Goal: Task Accomplishment & Management: Use online tool/utility

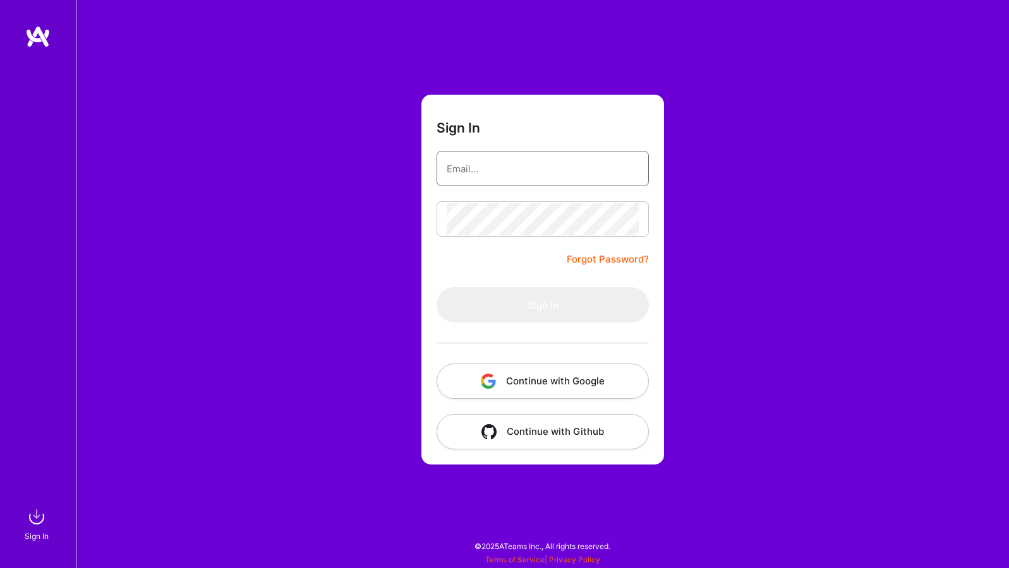
click at [505, 156] on input "email" at bounding box center [543, 169] width 192 height 32
type input "[EMAIL_ADDRESS][DOMAIN_NAME]"
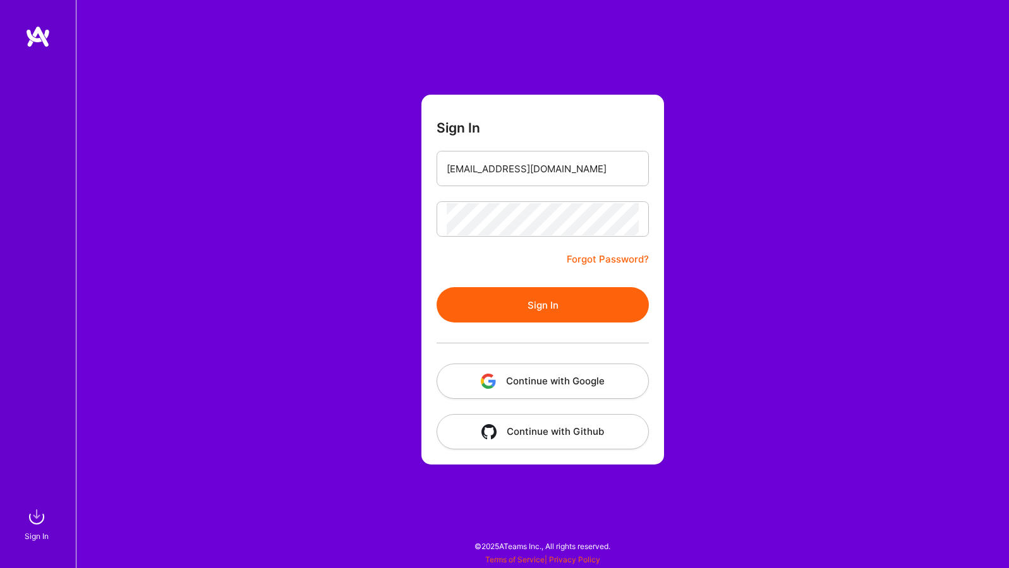
click at [559, 306] on button "Sign In" at bounding box center [542, 304] width 212 height 35
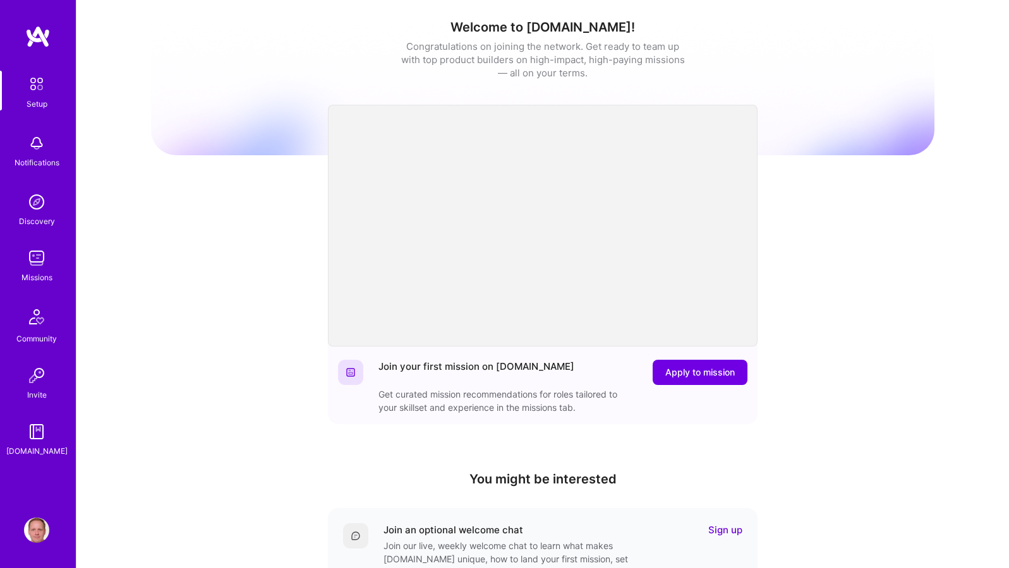
click at [46, 253] on img at bounding box center [36, 258] width 25 height 25
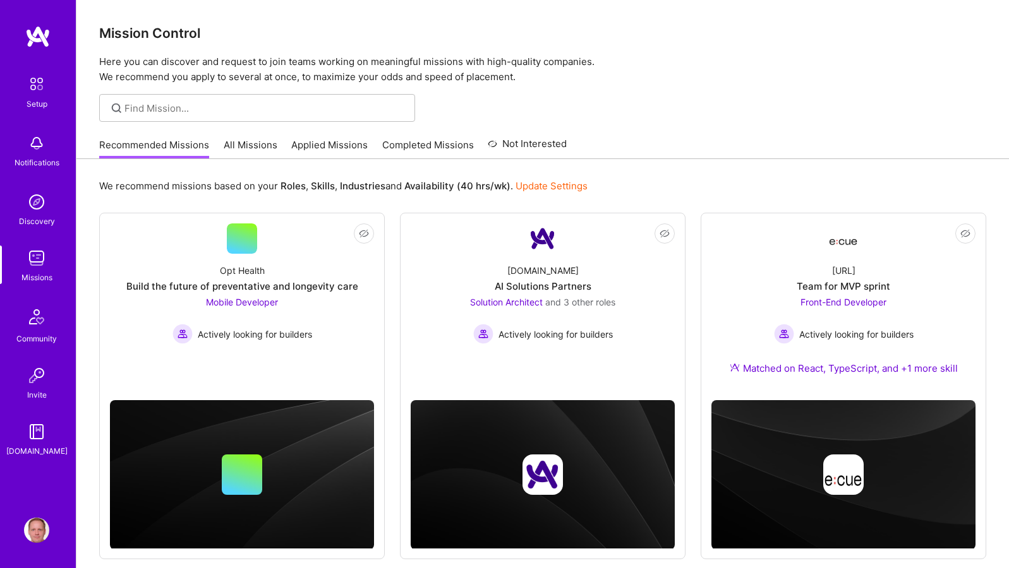
click at [706, 142] on div "Recommended Missions All Missions Applied Missions Completed Missions Not Inter…" at bounding box center [542, 144] width 887 height 27
click at [733, 248] on link "Not Interested [URL] Team for MVP sprint Front-End Developer Actively looking f…" at bounding box center [843, 307] width 264 height 167
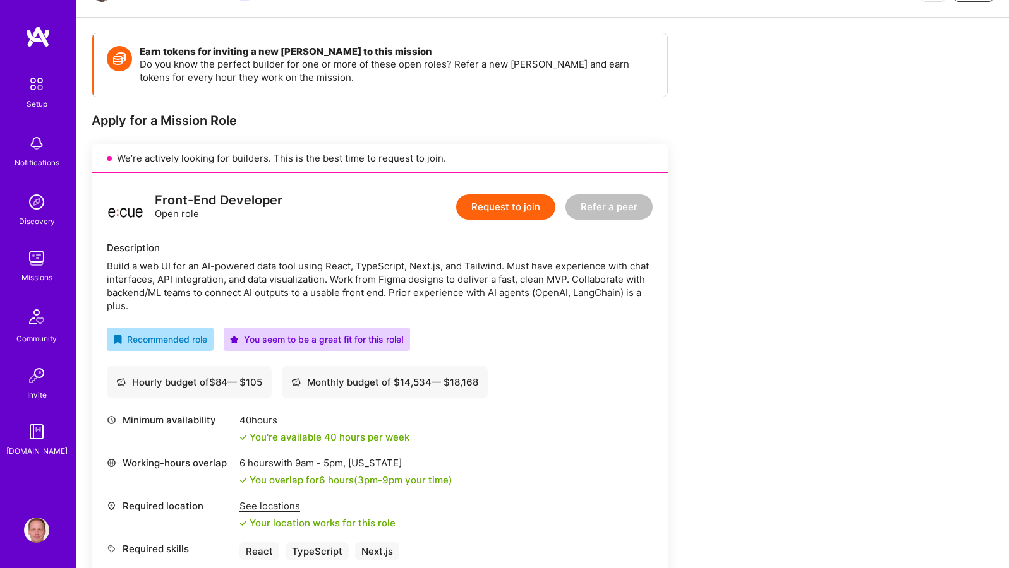
scroll to position [289, 0]
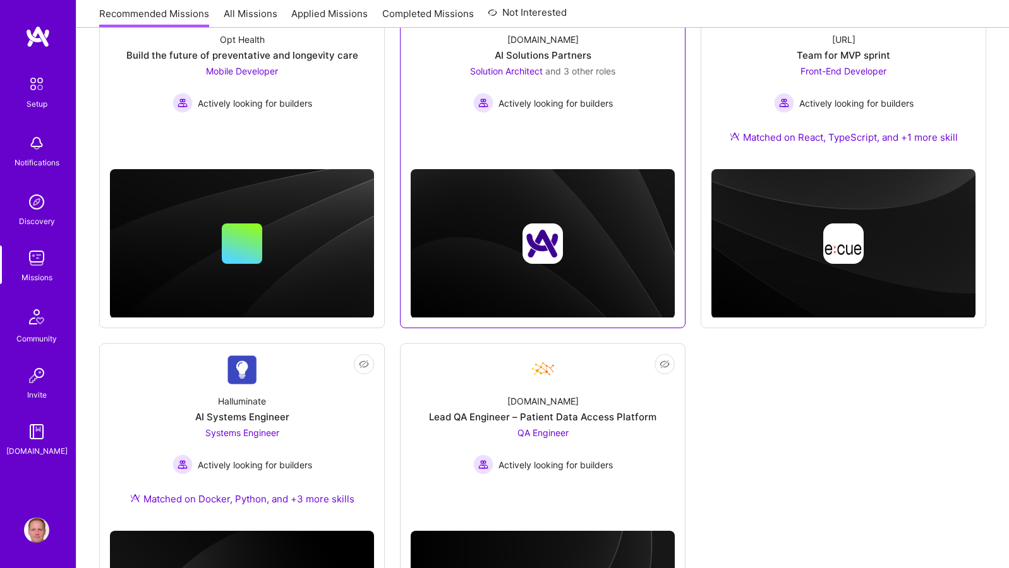
scroll to position [383, 0]
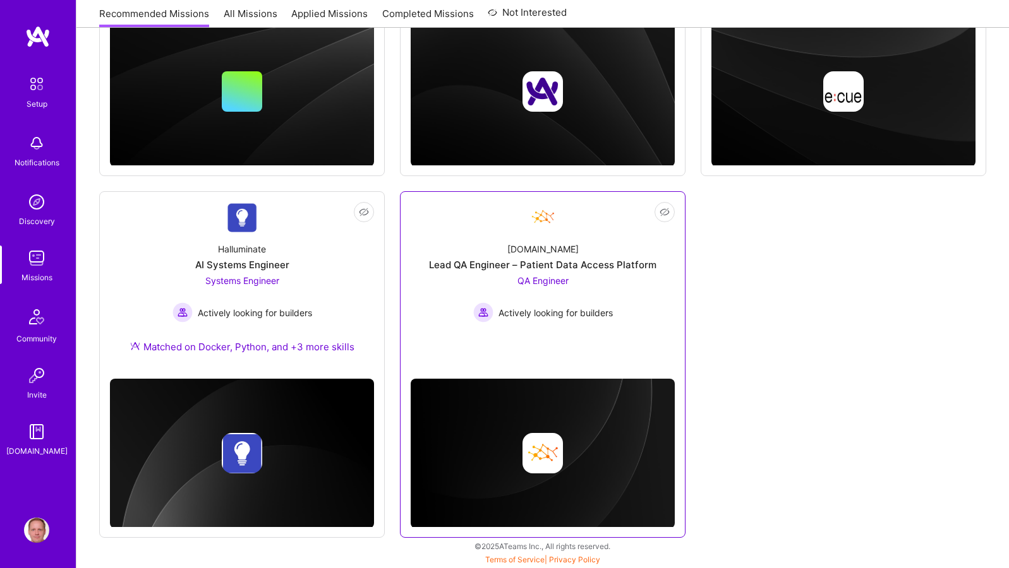
click at [502, 251] on div "[DOMAIN_NAME] Lead QA Engineer – Patient Data Access Platform QA Engineer Activ…" at bounding box center [543, 277] width 264 height 90
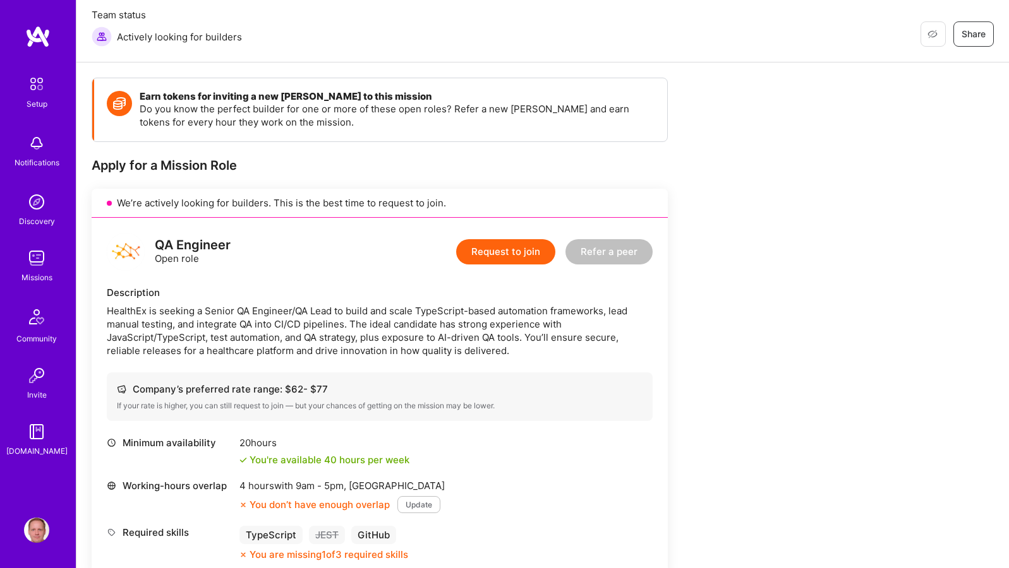
scroll to position [415, 0]
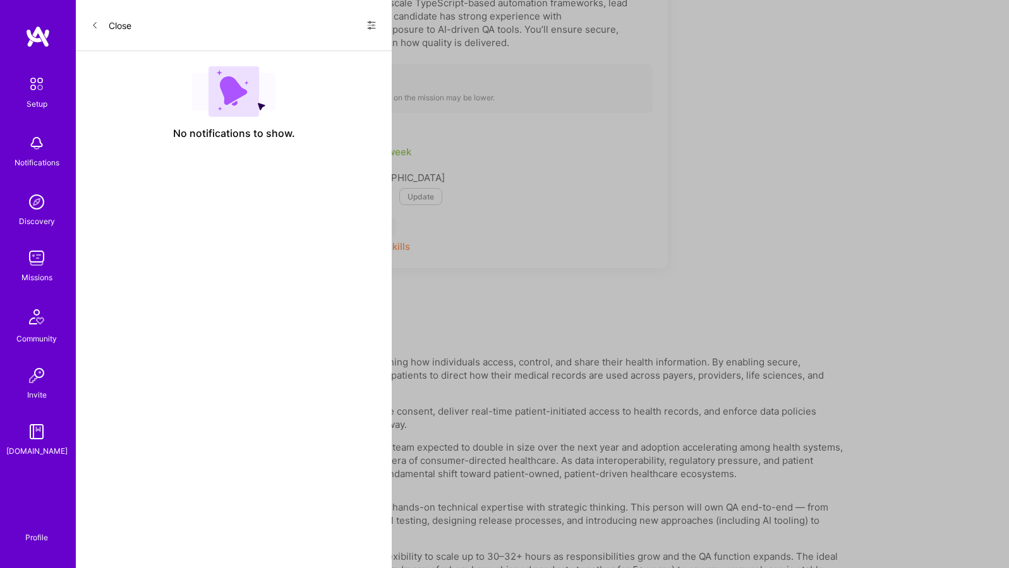
scroll to position [383, 0]
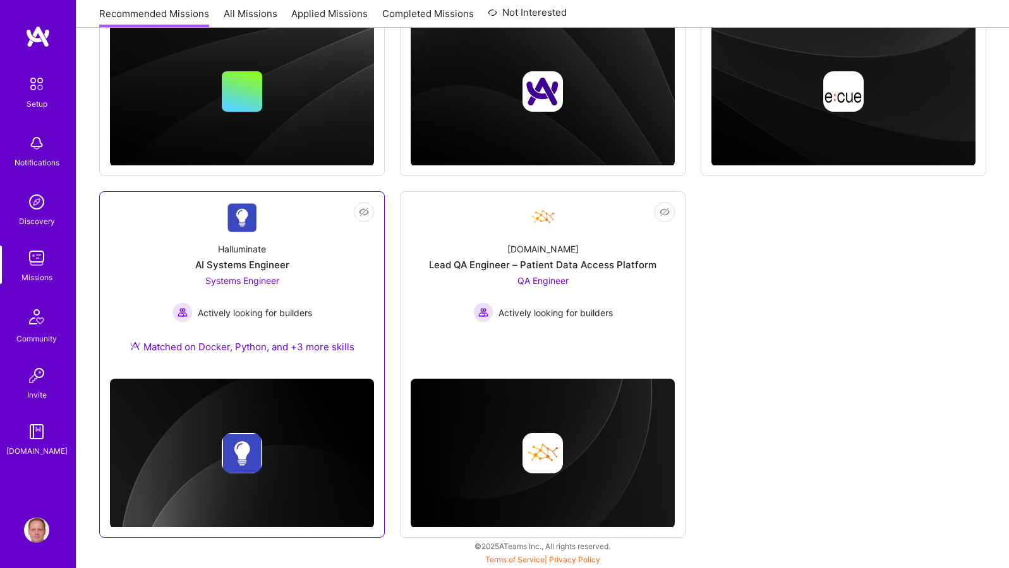
click at [262, 210] on link "Not Interested Halluminate AI Systems Engineer Systems Engineer Actively lookin…" at bounding box center [242, 285] width 264 height 167
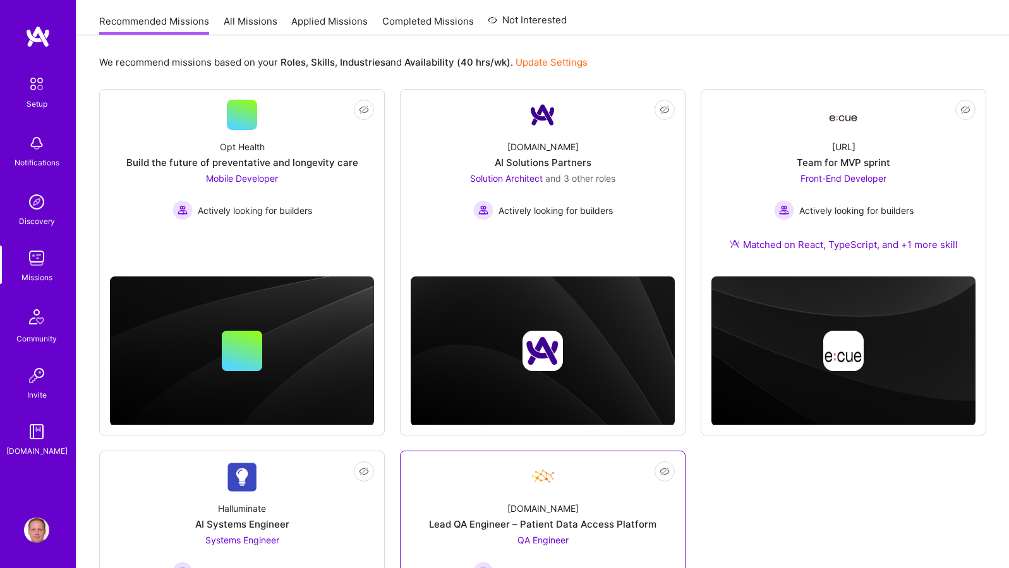
scroll to position [56, 0]
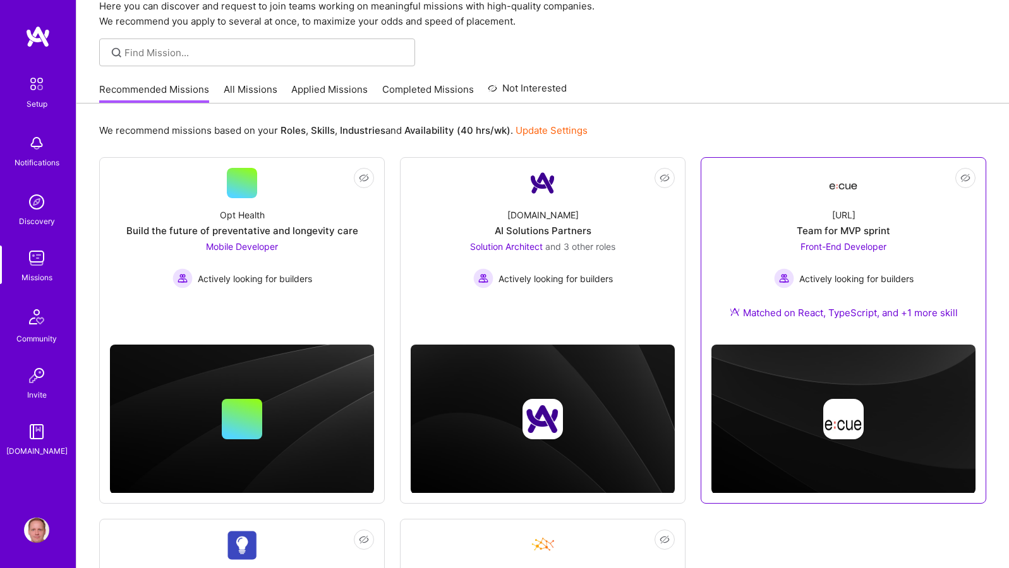
click at [864, 224] on div "Team for MVP sprint" at bounding box center [843, 230] width 93 height 13
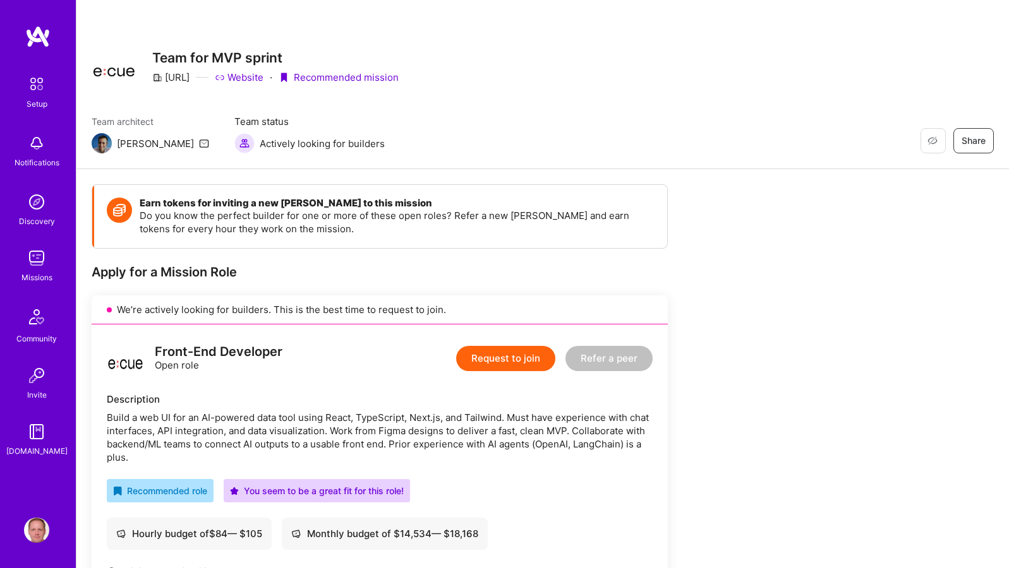
click at [35, 280] on div "Missions" at bounding box center [36, 277] width 31 height 13
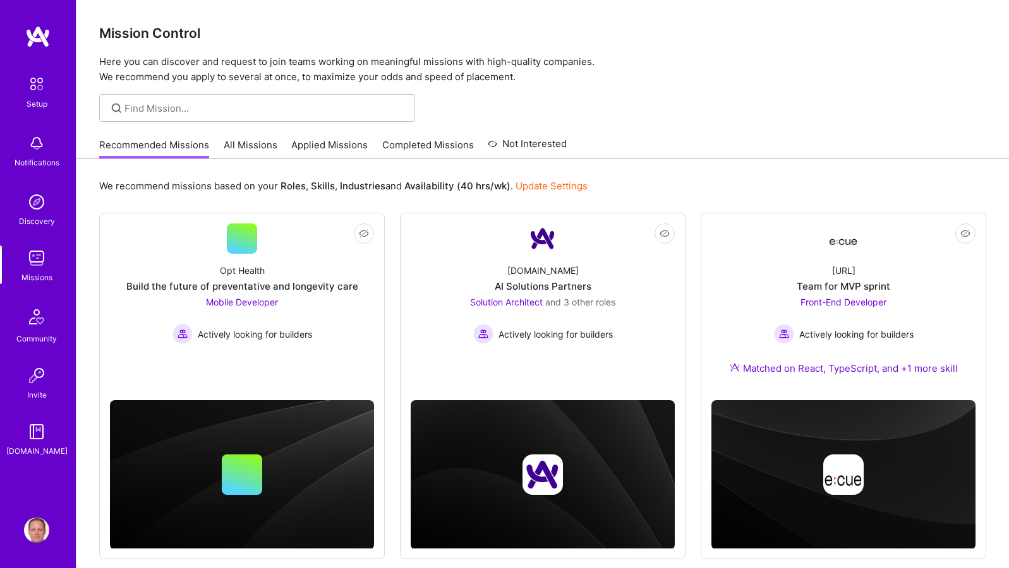
click at [322, 140] on link "Applied Missions" at bounding box center [329, 148] width 76 height 21
